Goal: Information Seeking & Learning: Learn about a topic

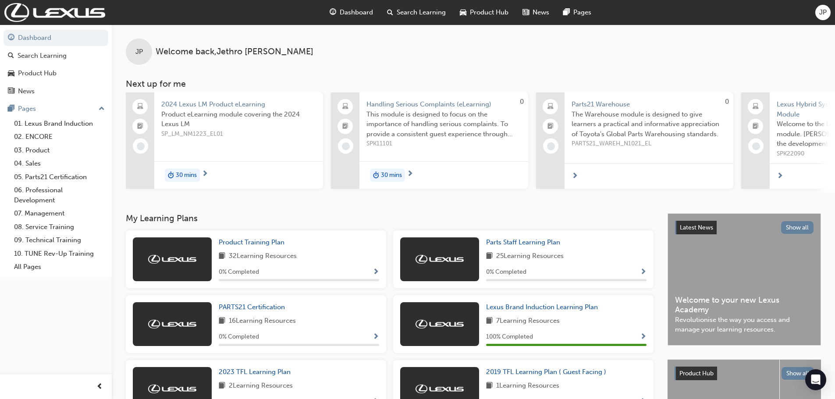
scroll to position [44, 0]
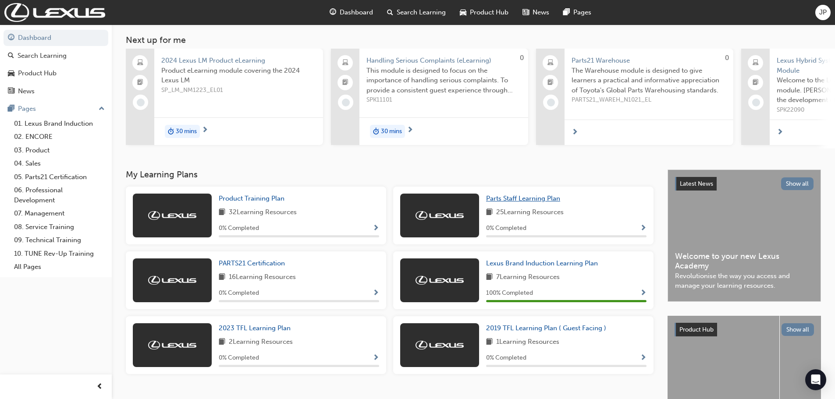
click at [504, 201] on span "Parts Staff Learning Plan" at bounding box center [523, 199] width 74 height 8
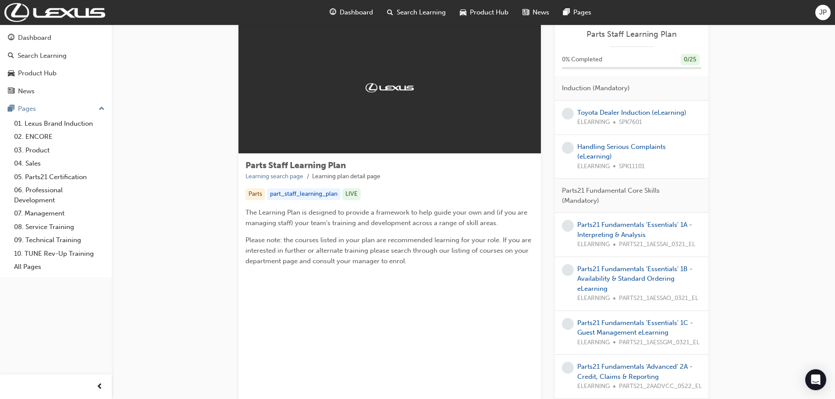
scroll to position [44, 0]
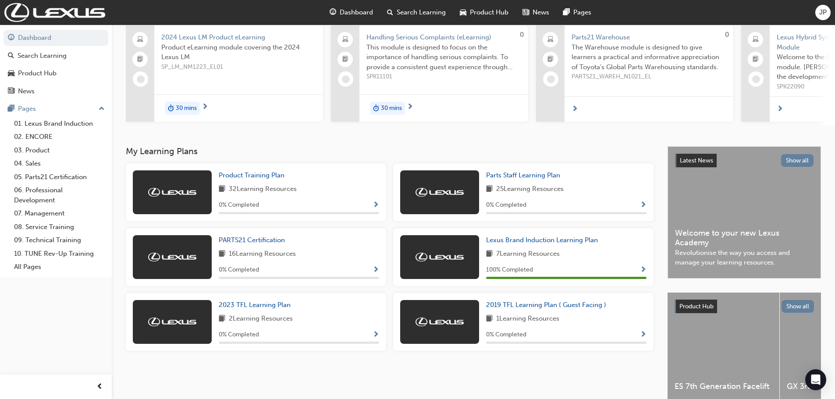
scroll to position [88, 0]
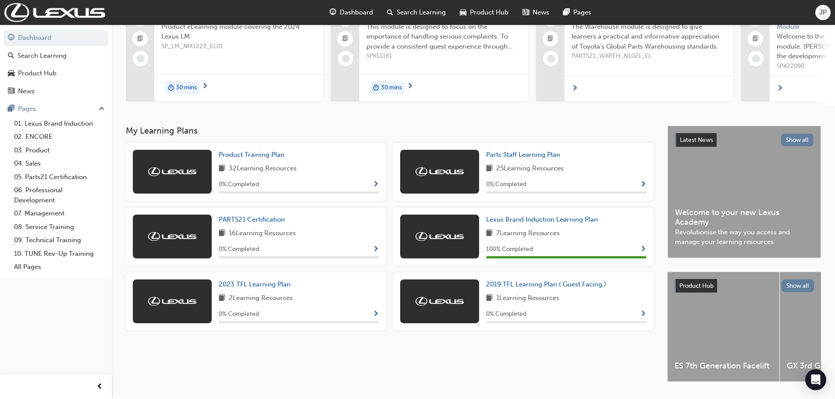
click at [374, 189] on span "Show Progress" at bounding box center [376, 185] width 7 height 8
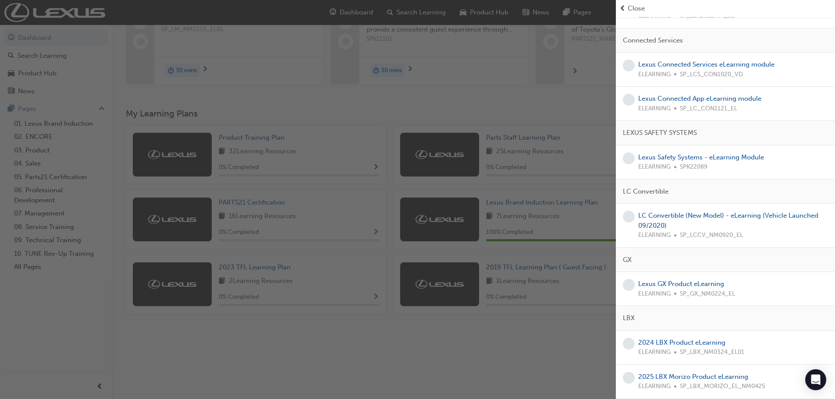
scroll to position [115, 0]
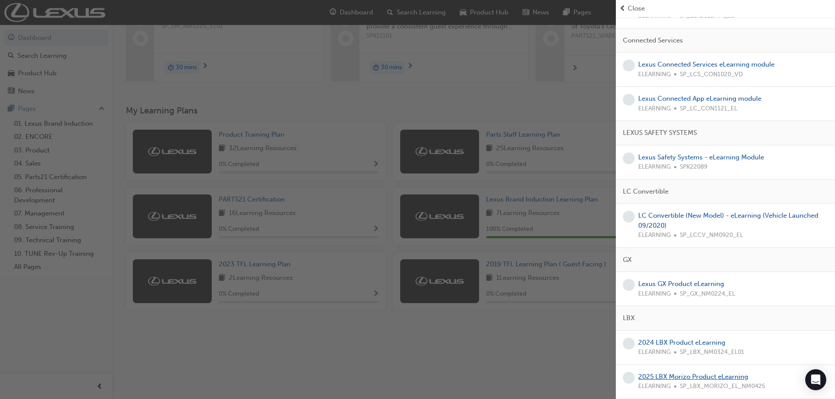
click at [723, 378] on link "2025 LBX Morizo Product eLearning" at bounding box center [693, 377] width 110 height 8
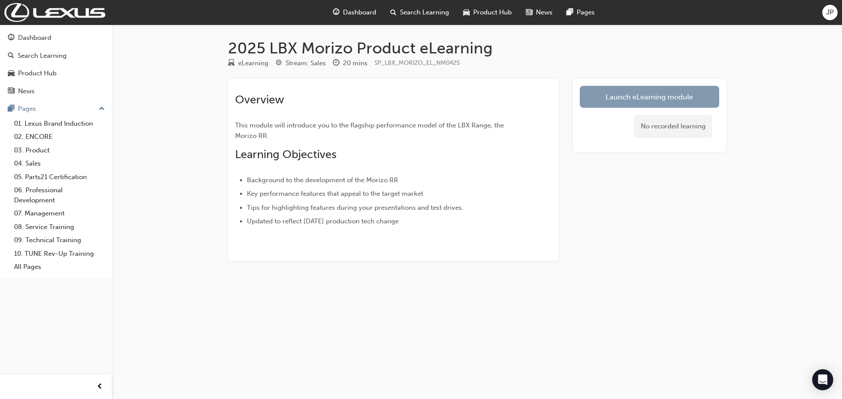
click at [600, 102] on link "Launch eLearning module" at bounding box center [649, 97] width 139 height 22
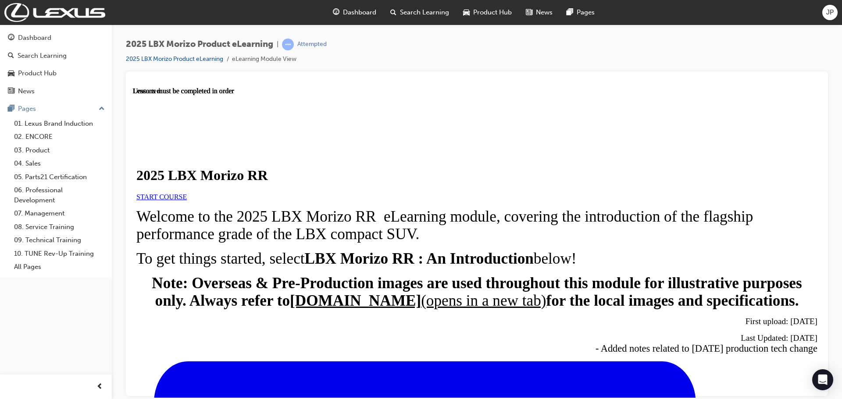
scroll to position [309, 0]
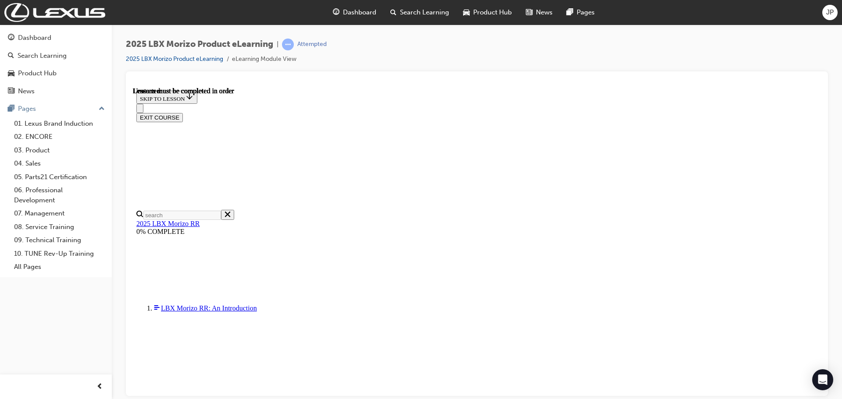
scroll to position [31, 0]
drag, startPoint x: 317, startPoint y: 159, endPoint x: 450, endPoint y: 225, distance: 148.4
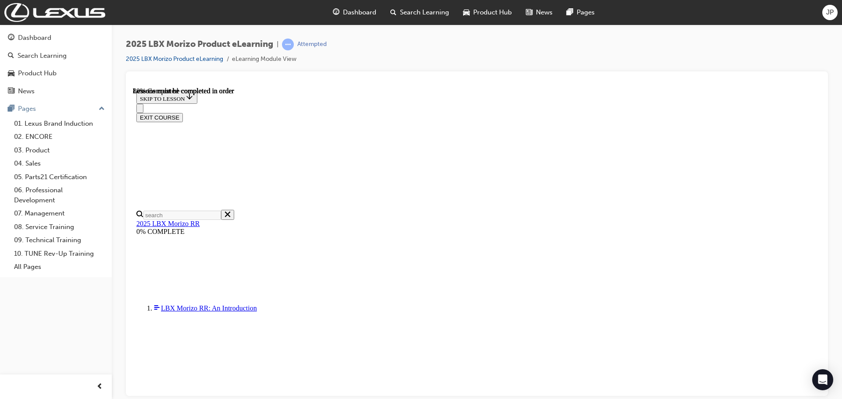
scroll to position [513, 0]
drag, startPoint x: 382, startPoint y: 226, endPoint x: 555, endPoint y: 254, distance: 175.0
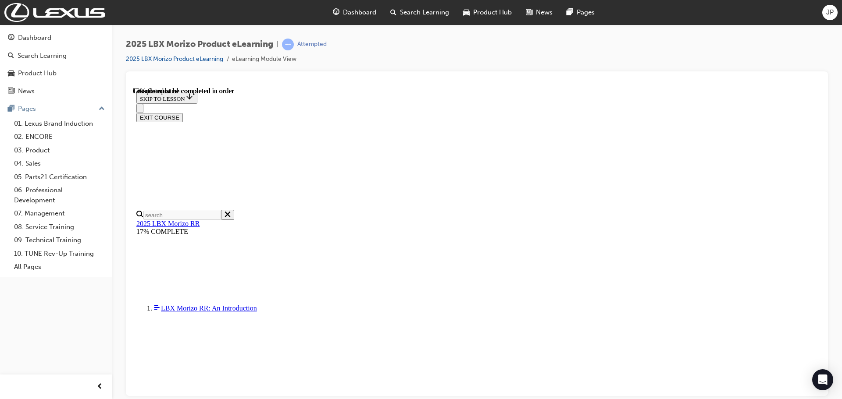
scroll to position [30, 0]
drag, startPoint x: 435, startPoint y: 234, endPoint x: 440, endPoint y: 238, distance: 5.9
drag, startPoint x: 522, startPoint y: 286, endPoint x: 541, endPoint y: 168, distance: 119.4
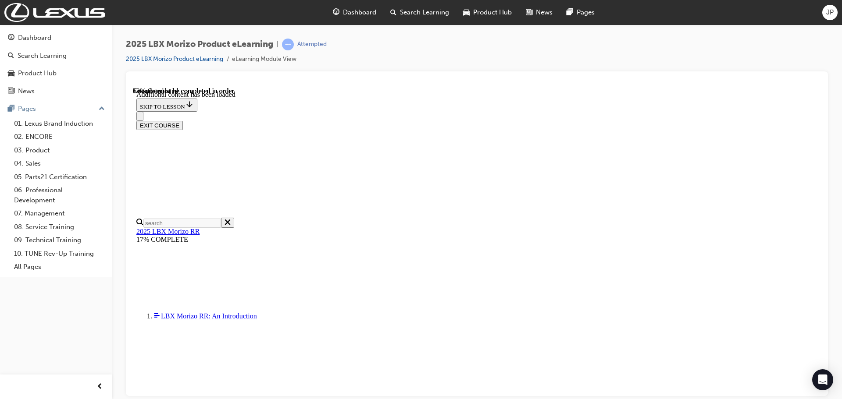
scroll to position [473, 0]
drag, startPoint x: 354, startPoint y: 282, endPoint x: 609, endPoint y: 304, distance: 255.2
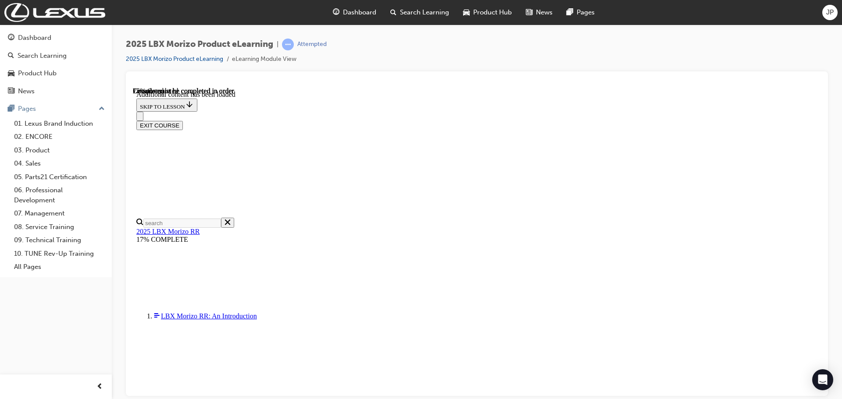
drag, startPoint x: 566, startPoint y: 232, endPoint x: 616, endPoint y: 260, distance: 56.8
drag, startPoint x: 365, startPoint y: 312, endPoint x: 434, endPoint y: 319, distance: 69.7
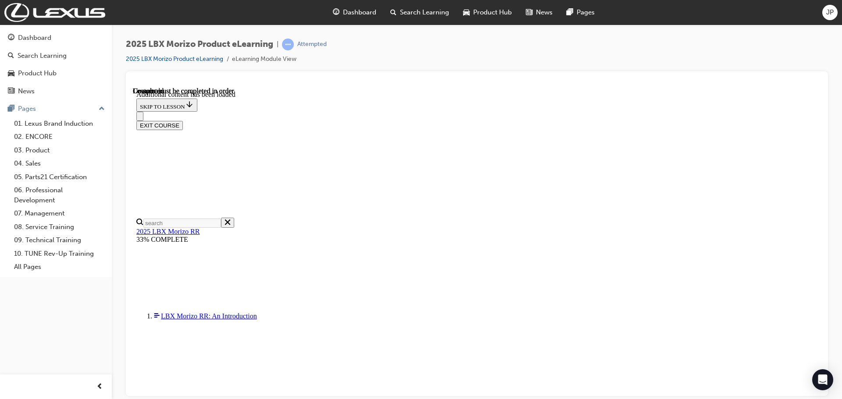
drag, startPoint x: 382, startPoint y: 328, endPoint x: 563, endPoint y: 355, distance: 183.1
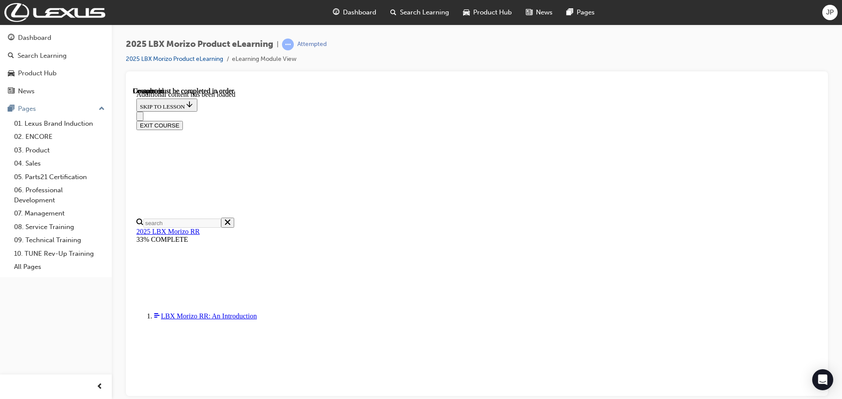
scroll to position [1287, 0]
drag, startPoint x: 765, startPoint y: 246, endPoint x: 767, endPoint y: 250, distance: 5.5
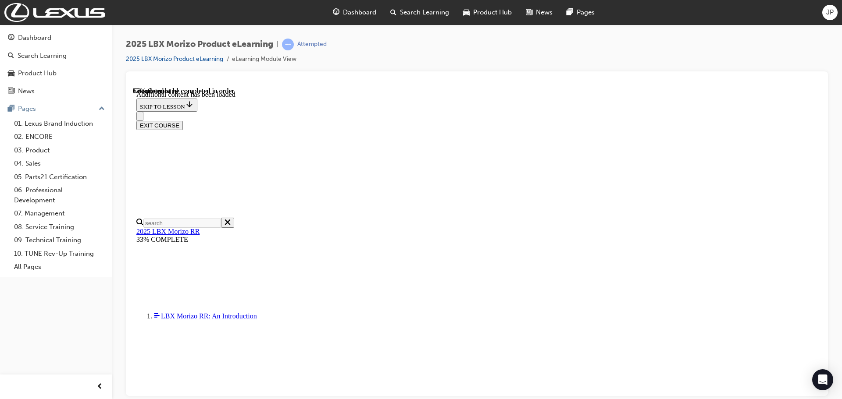
drag, startPoint x: 421, startPoint y: 170, endPoint x: 490, endPoint y: 264, distance: 116.7
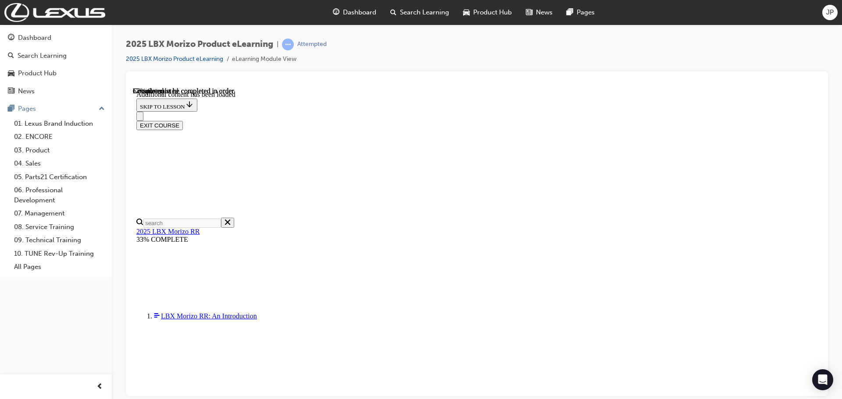
drag, startPoint x: 518, startPoint y: 206, endPoint x: 552, endPoint y: 221, distance: 37.7
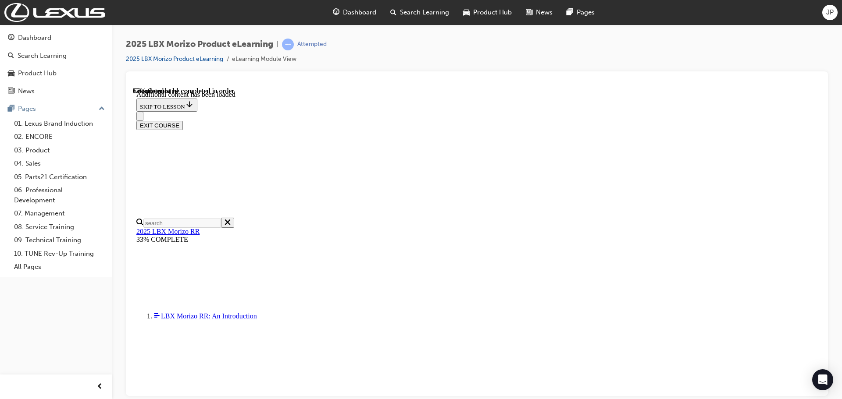
drag, startPoint x: 512, startPoint y: 188, endPoint x: 541, endPoint y: 200, distance: 31.8
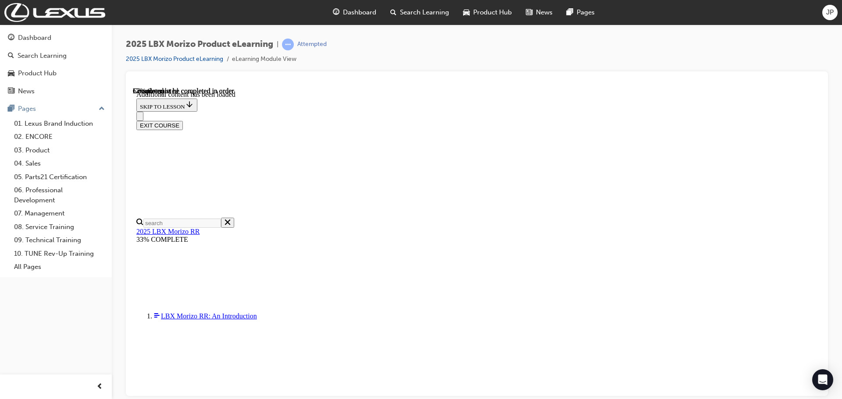
scroll to position [132, 0]
drag, startPoint x: 528, startPoint y: 187, endPoint x: 565, endPoint y: 189, distance: 36.9
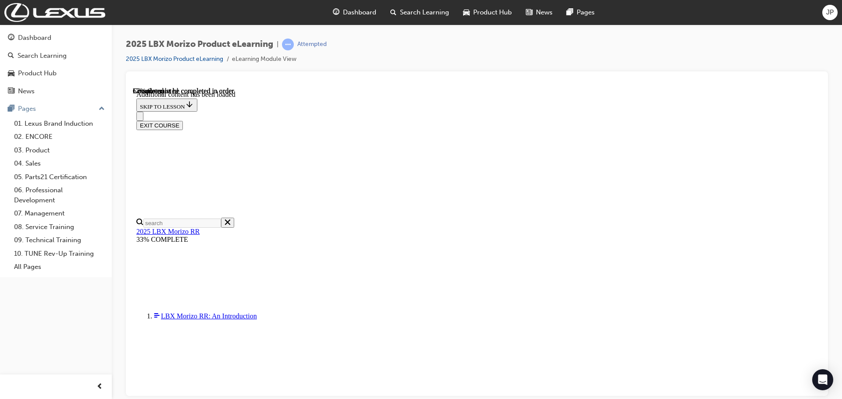
drag, startPoint x: 839, startPoint y: 281, endPoint x: 835, endPoint y: 279, distance: 4.7
click at [835, 279] on div "2025 LBX Morizo Product eLearning | Attempted 2025 LBX Morizo Product eLearning…" at bounding box center [477, 201] width 730 height 353
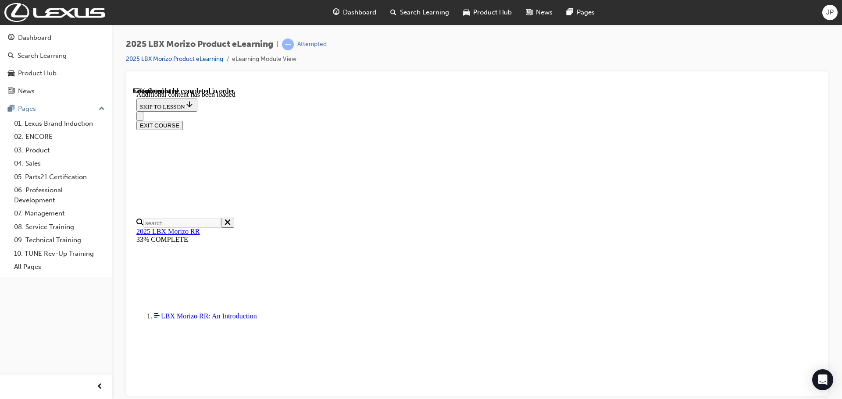
scroll to position [110, 0]
drag, startPoint x: 368, startPoint y: 128, endPoint x: 513, endPoint y: 152, distance: 147.5
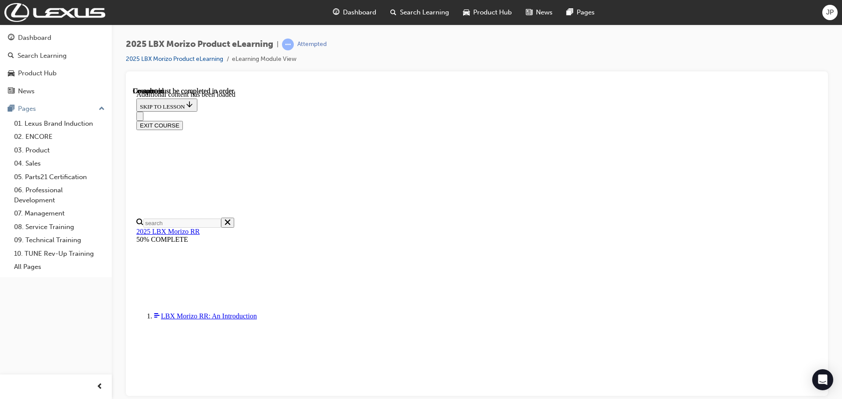
scroll to position [1475, 0]
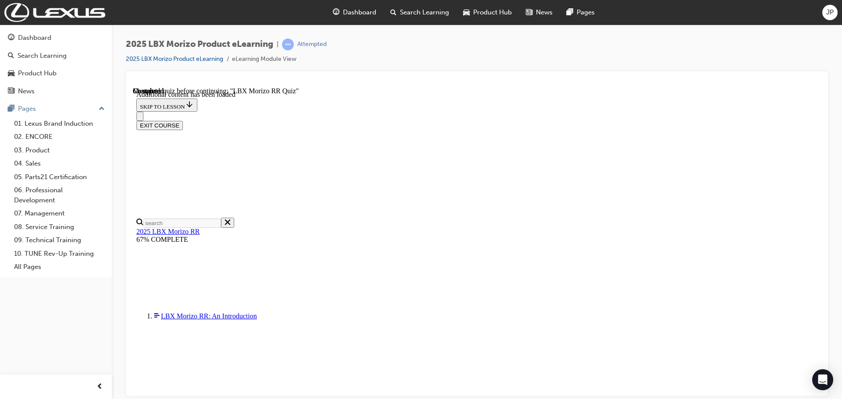
scroll to position [18, 0]
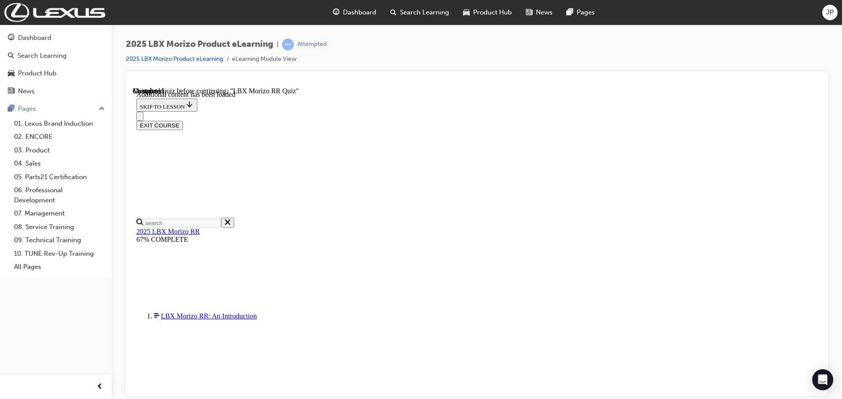
radio input "true"
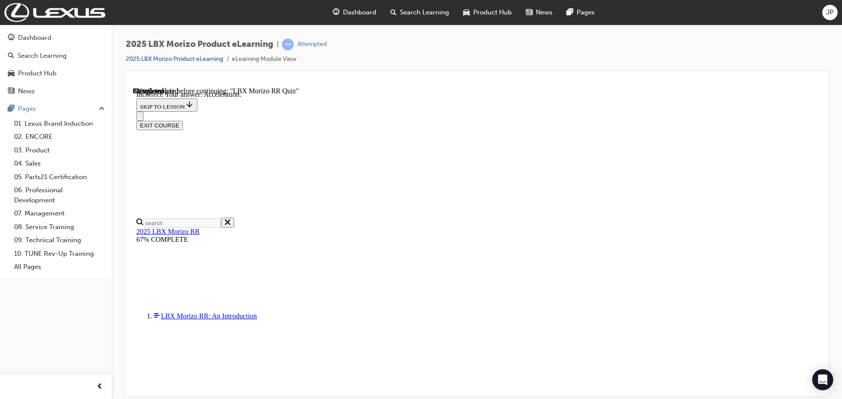
scroll to position [142, 0]
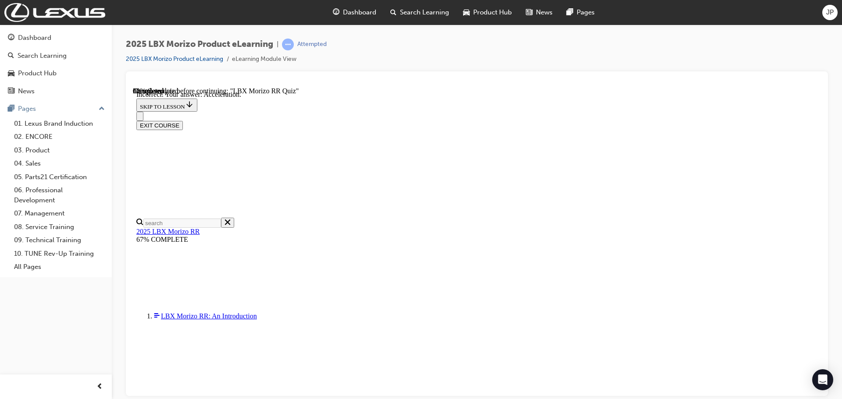
radio input "true"
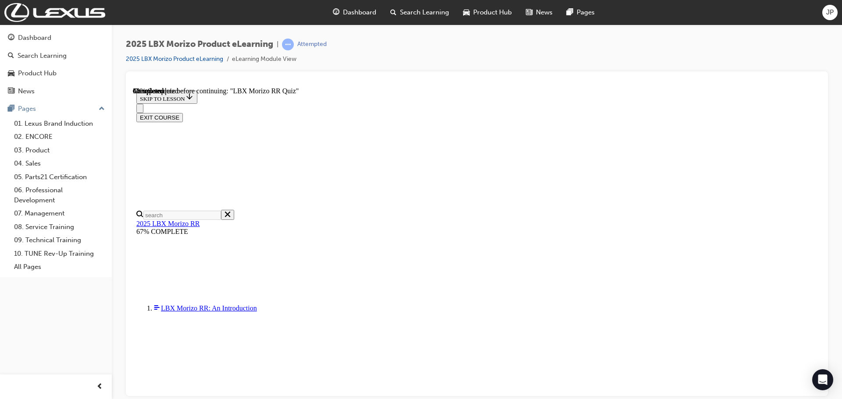
scroll to position [175, 0]
radio input "true"
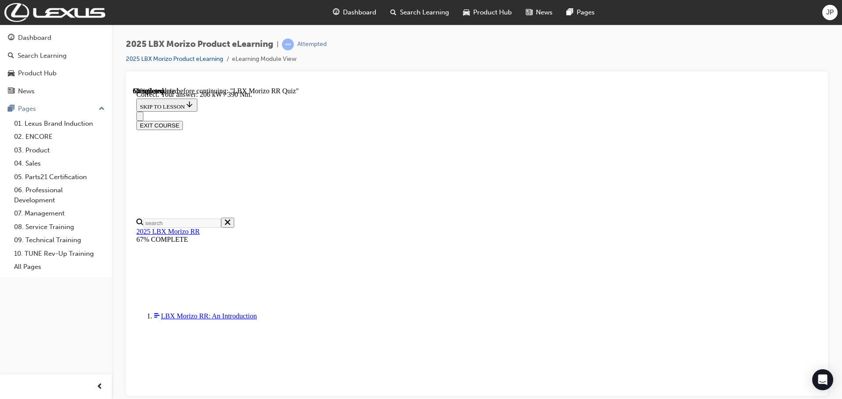
scroll to position [310, 0]
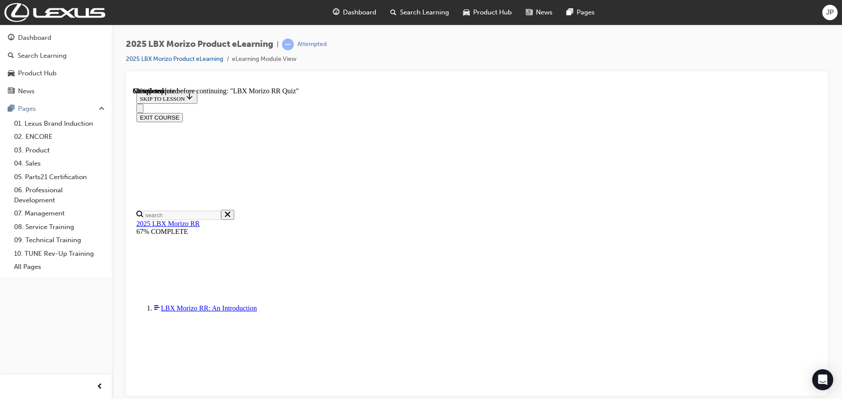
scroll to position [219, 0]
radio input "true"
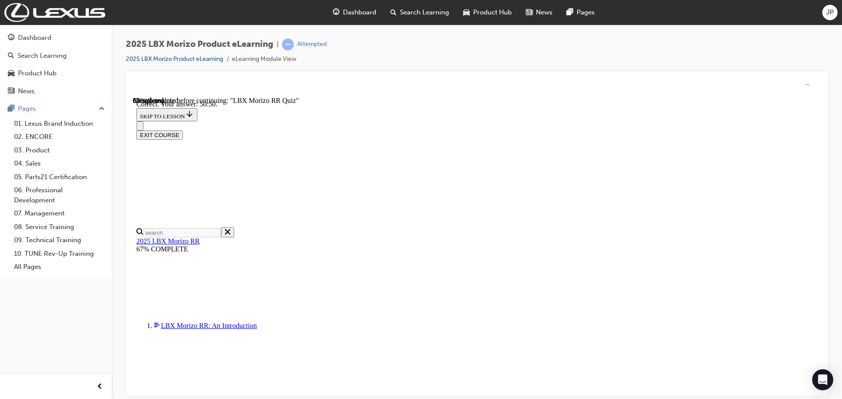
scroll to position [310, 0]
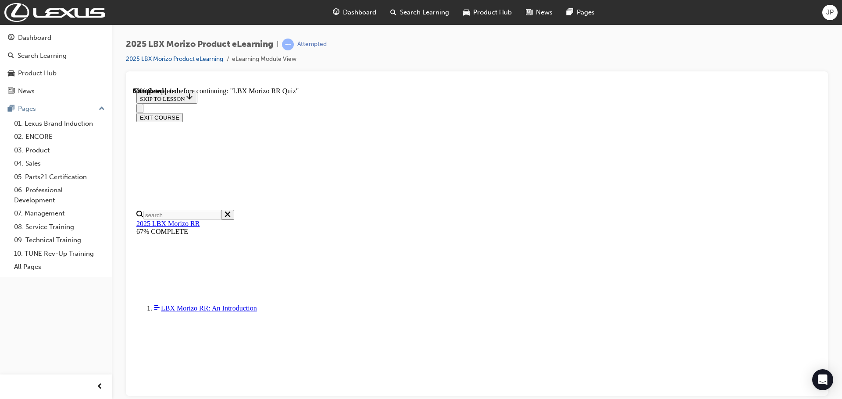
scroll to position [175, 0]
radio input "true"
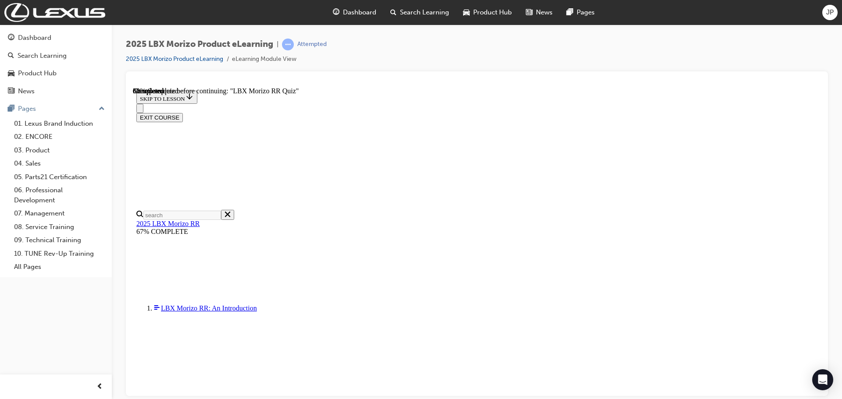
radio input "true"
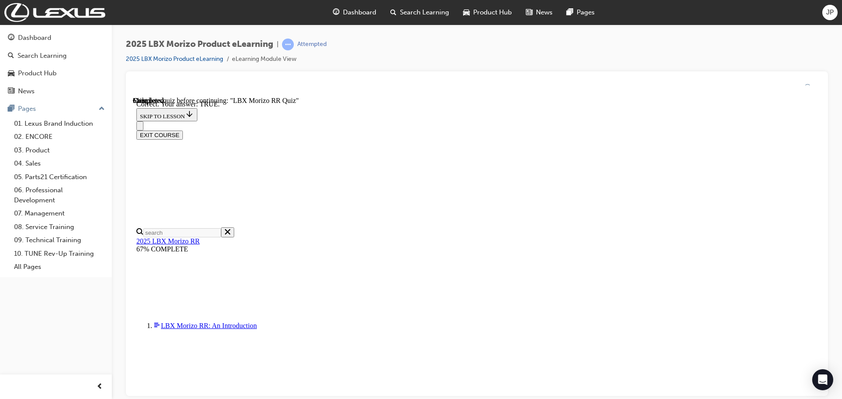
scroll to position [256, 0]
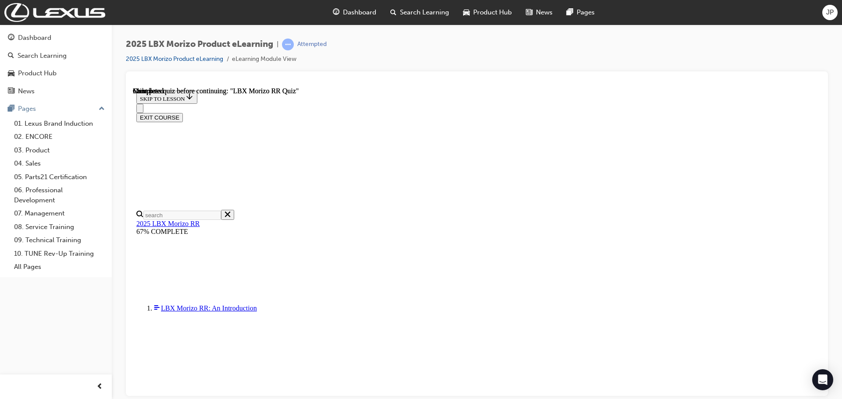
scroll to position [171, 0]
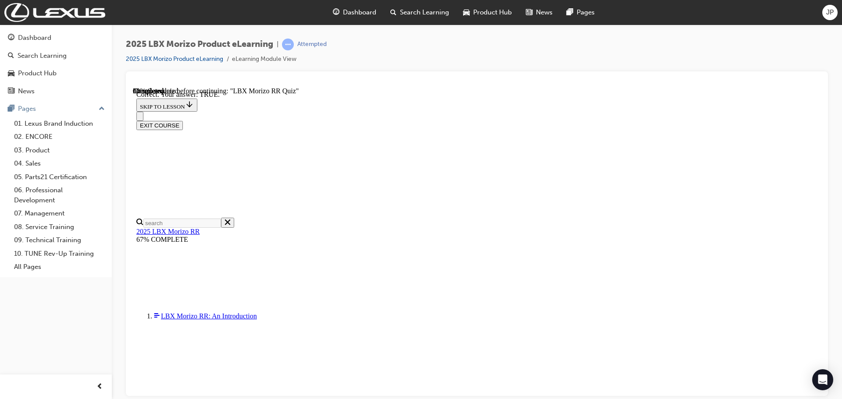
scroll to position [256, 0]
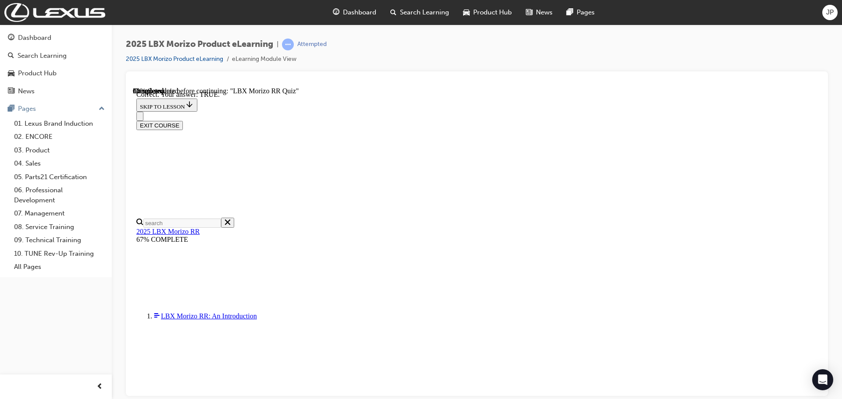
radio input "true"
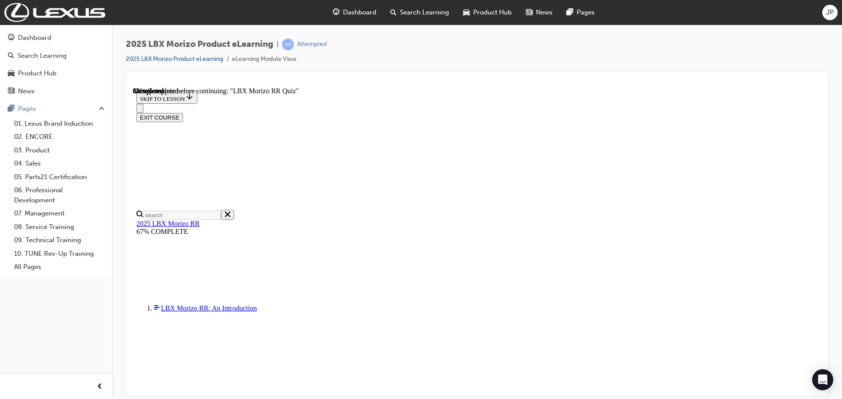
radio input "true"
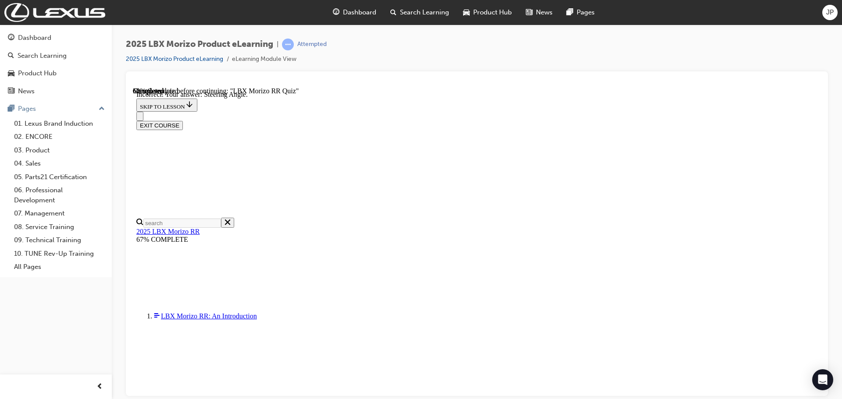
scroll to position [142, 0]
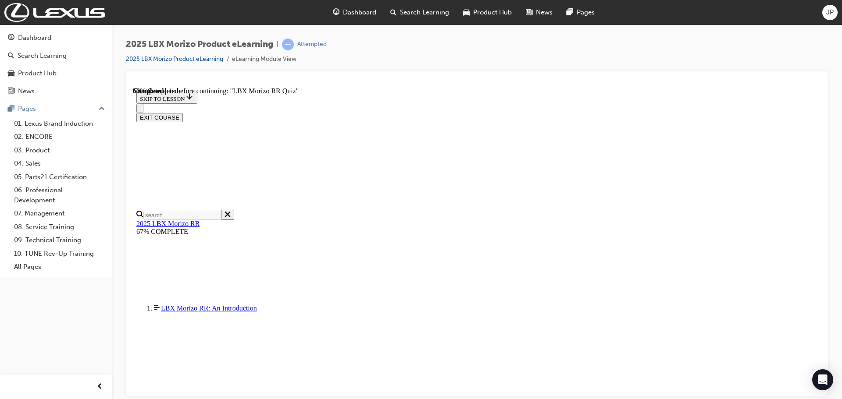
scroll to position [0, 0]
radio input "true"
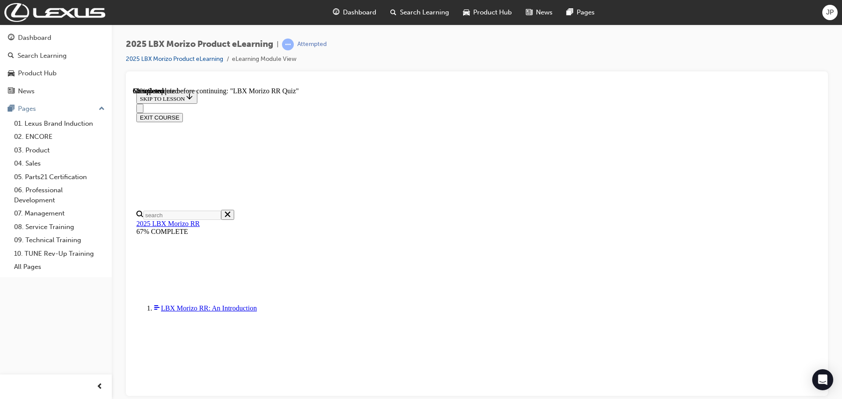
radio input "true"
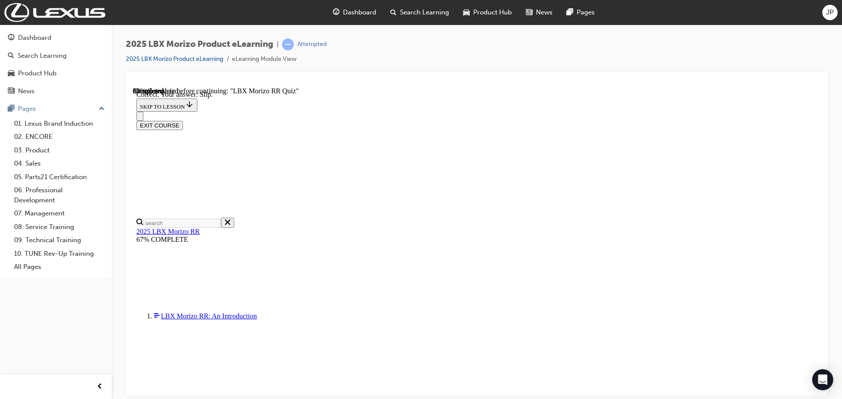
scroll to position [288, 0]
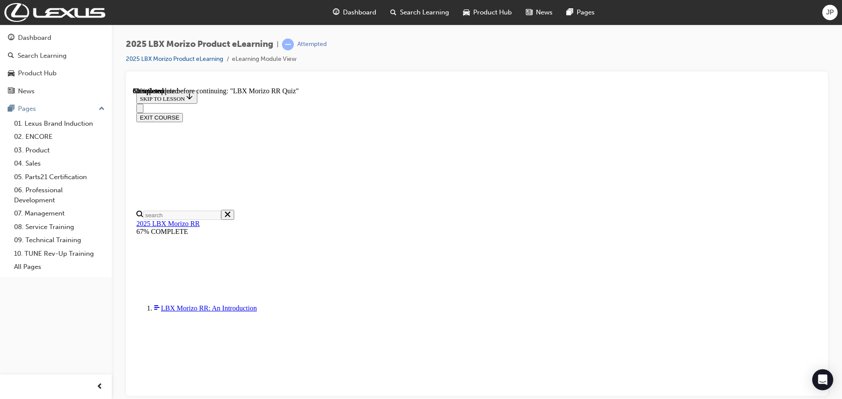
scroll to position [247, 0]
radio input "true"
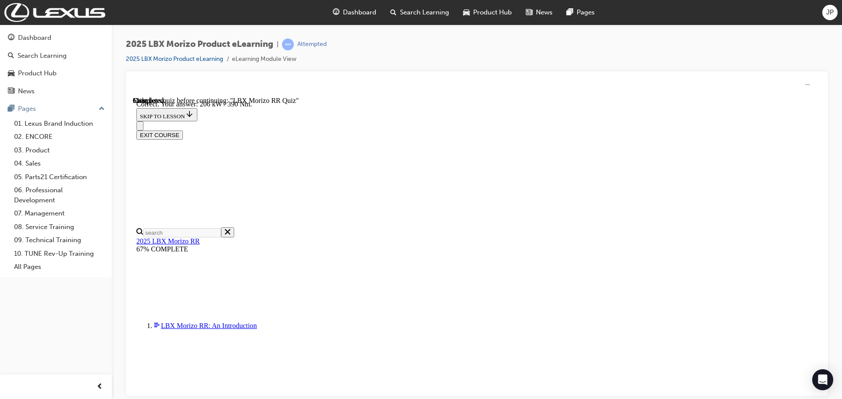
scroll to position [310, 0]
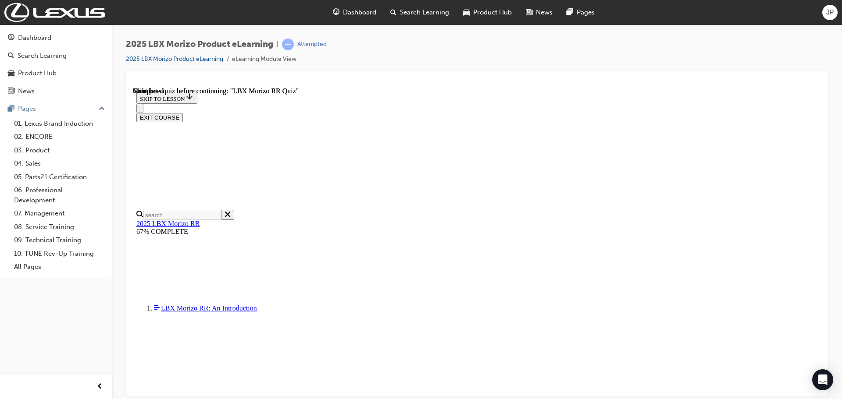
scroll to position [171, 0]
